Goal: Task Accomplishment & Management: Use online tool/utility

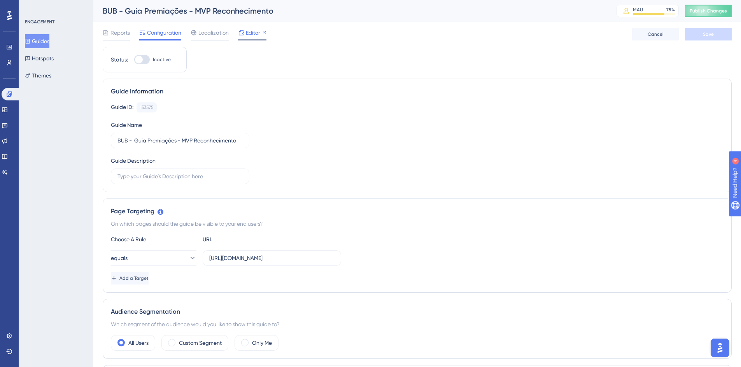
click at [253, 31] on span "Editor" at bounding box center [253, 32] width 14 height 9
click at [249, 32] on span "Editor" at bounding box center [253, 32] width 14 height 9
